Goal: Task Accomplishment & Management: Complete application form

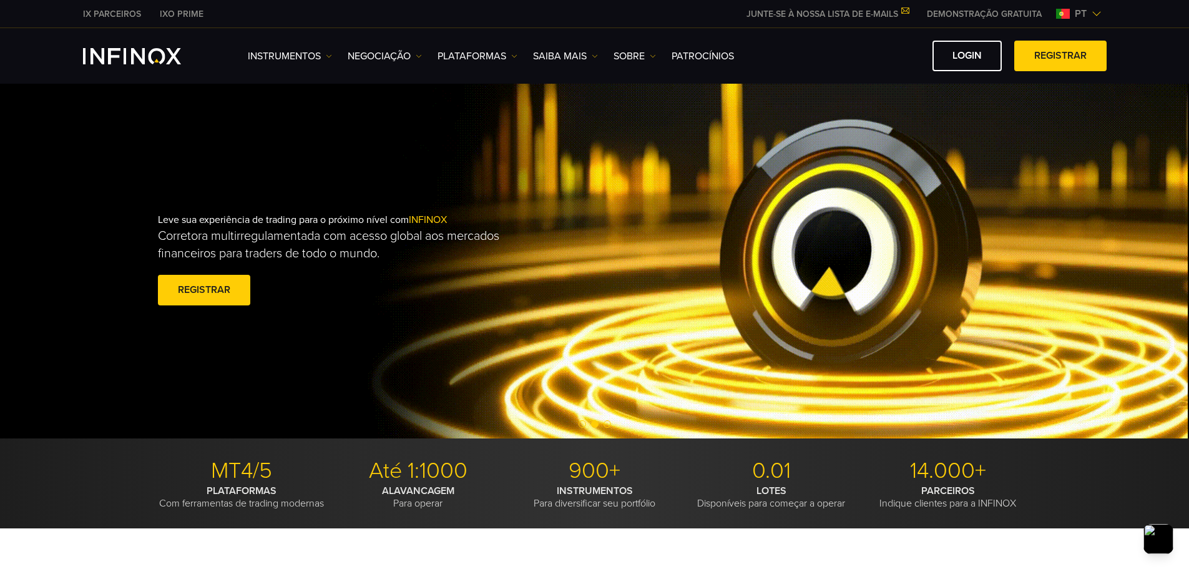
click at [628, 286] on div "Leve sua experiência de trading para o próximo nível com INFINOX Corretora mult…" at bounding box center [594, 261] width 899 height 135
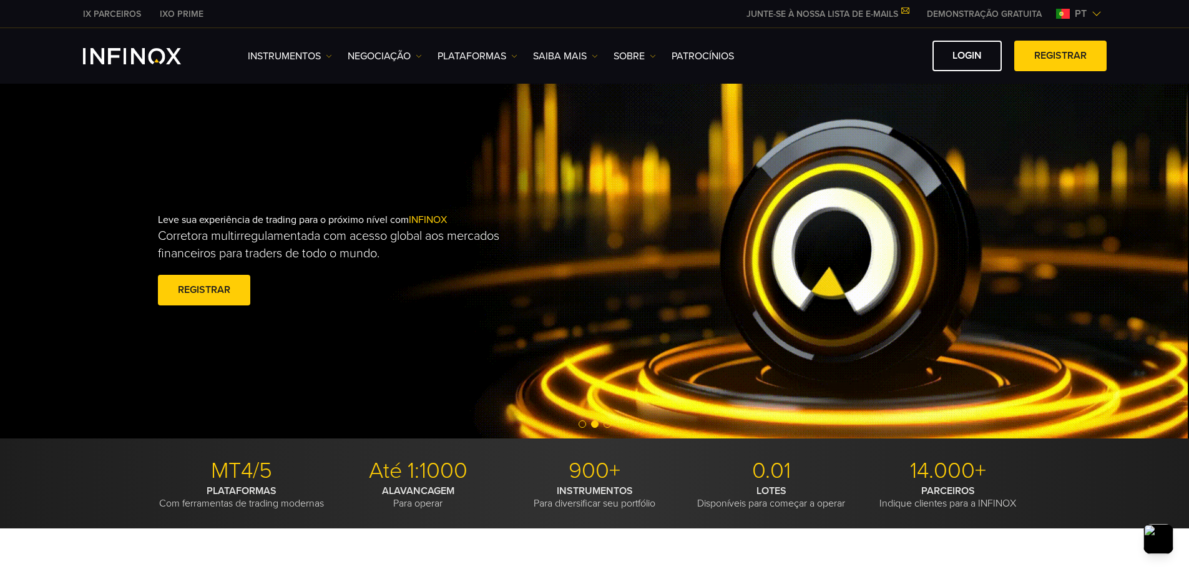
click at [1099, 20] on div "pt" at bounding box center [1079, 13] width 56 height 15
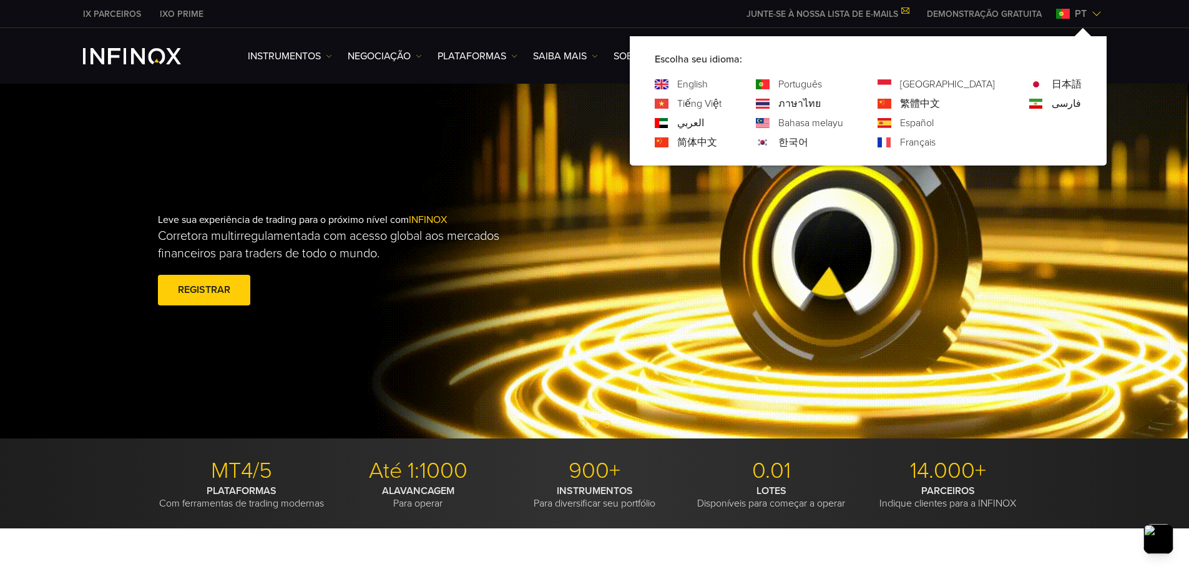
click at [822, 79] on link "Português" at bounding box center [800, 84] width 44 height 15
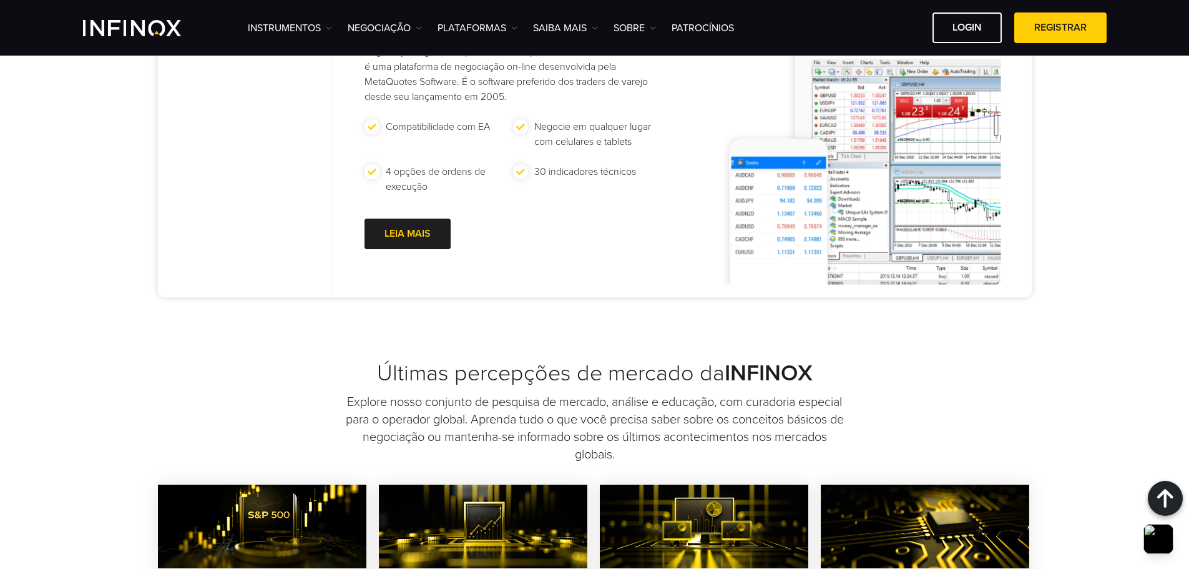
scroll to position [749, 0]
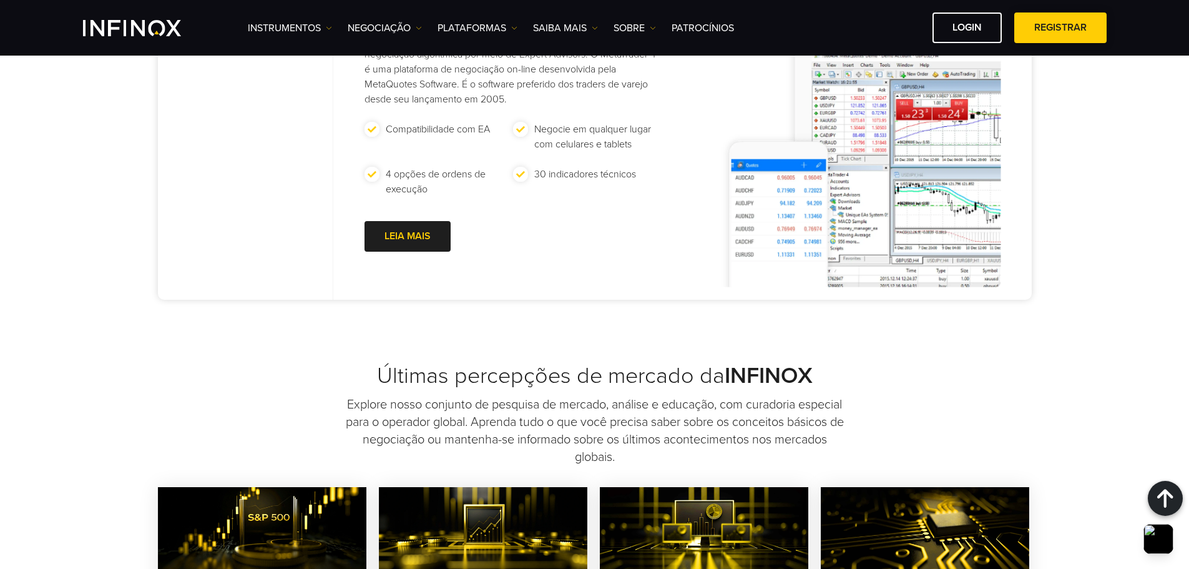
click at [1023, 32] on link "Registrar" at bounding box center [1060, 27] width 92 height 31
